Goal: Check status: Check status

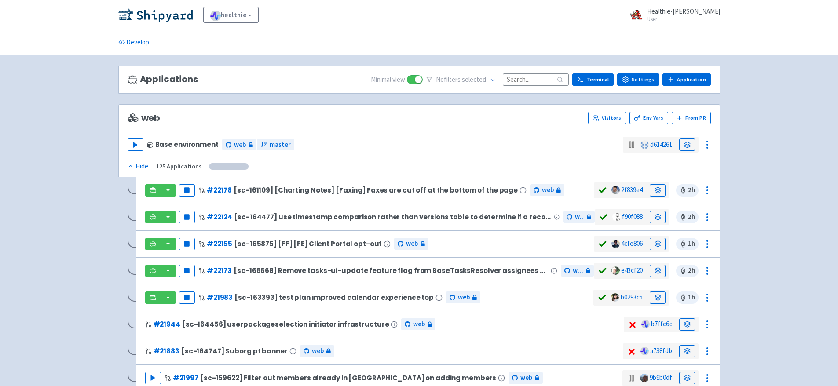
click at [519, 77] on input at bounding box center [536, 79] width 66 height 12
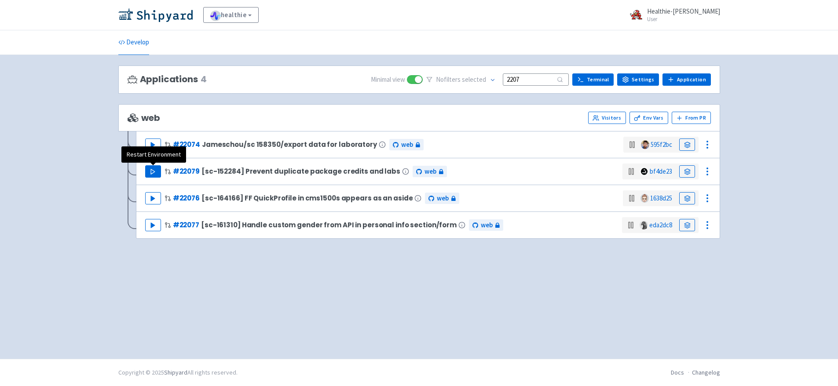
type input "2207"
click at [151, 169] on polygon "button" at bounding box center [153, 171] width 4 height 5
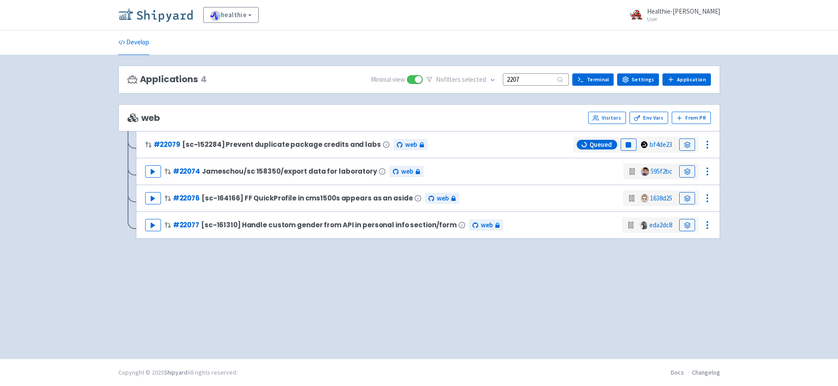
click at [165, 19] on img at bounding box center [155, 15] width 74 height 14
